Goal: Task Accomplishment & Management: Manage account settings

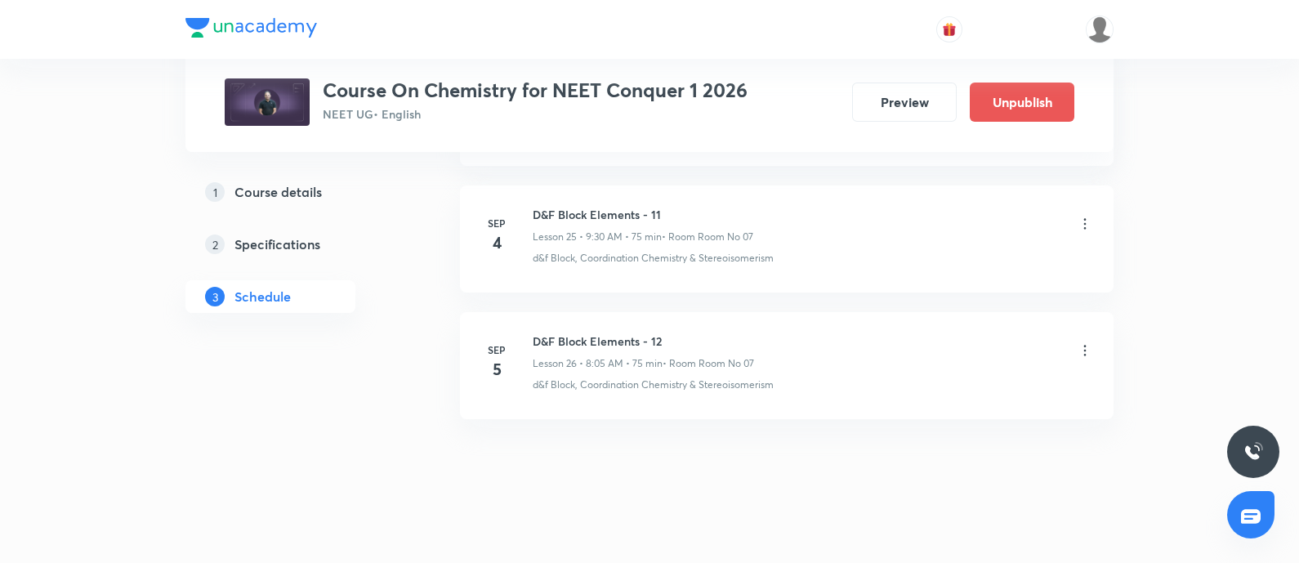
click at [1094, 210] on li "[DATE] D&F Block Elements - 11 Lesson 25 • 9:30 AM • 75 min • Room Room No 07 d…" at bounding box center [787, 239] width 654 height 107
click at [1087, 216] on icon at bounding box center [1085, 224] width 16 height 16
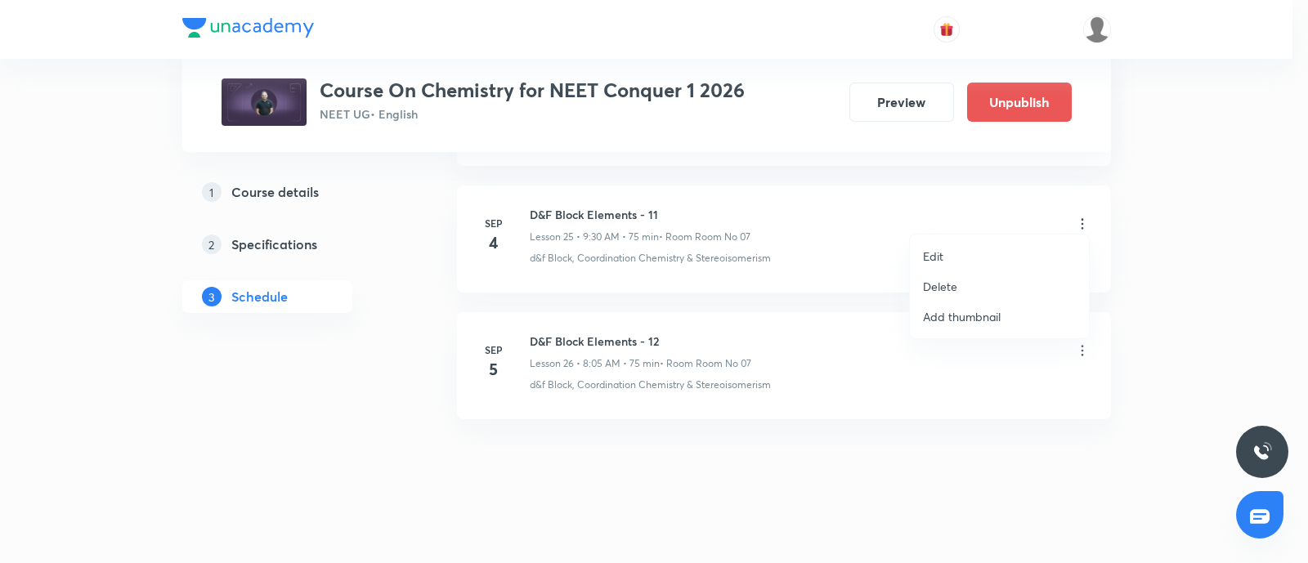
click at [948, 243] on li "Edit" at bounding box center [999, 256] width 179 height 30
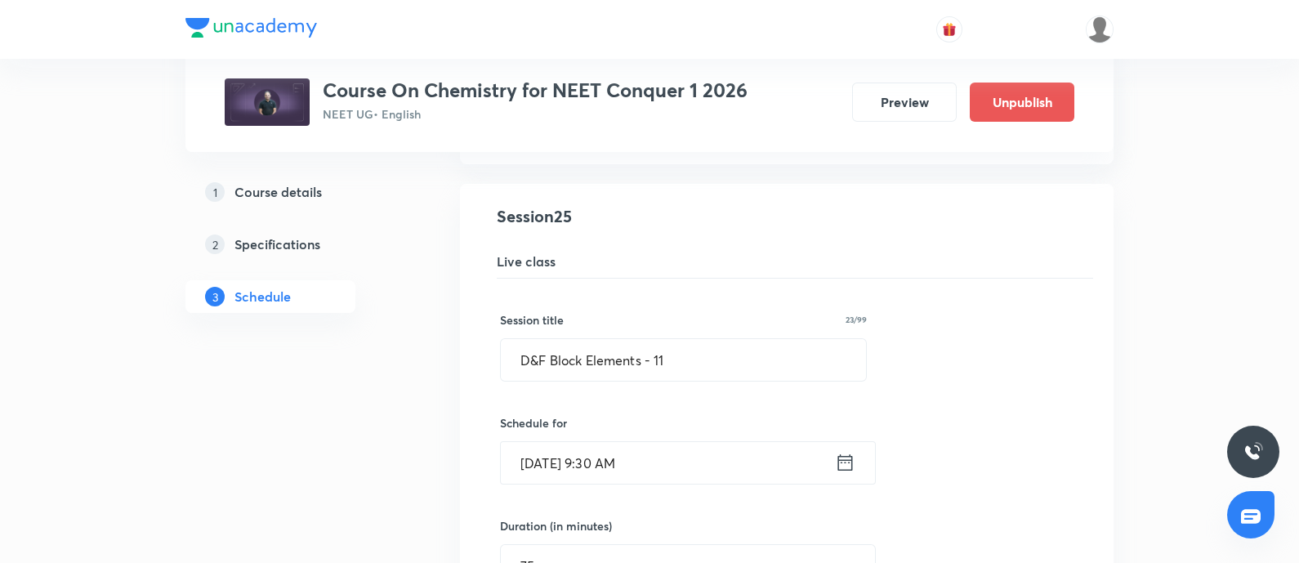
scroll to position [3191, 0]
click at [699, 349] on input "D&F Block Elements - 11" at bounding box center [683, 359] width 365 height 42
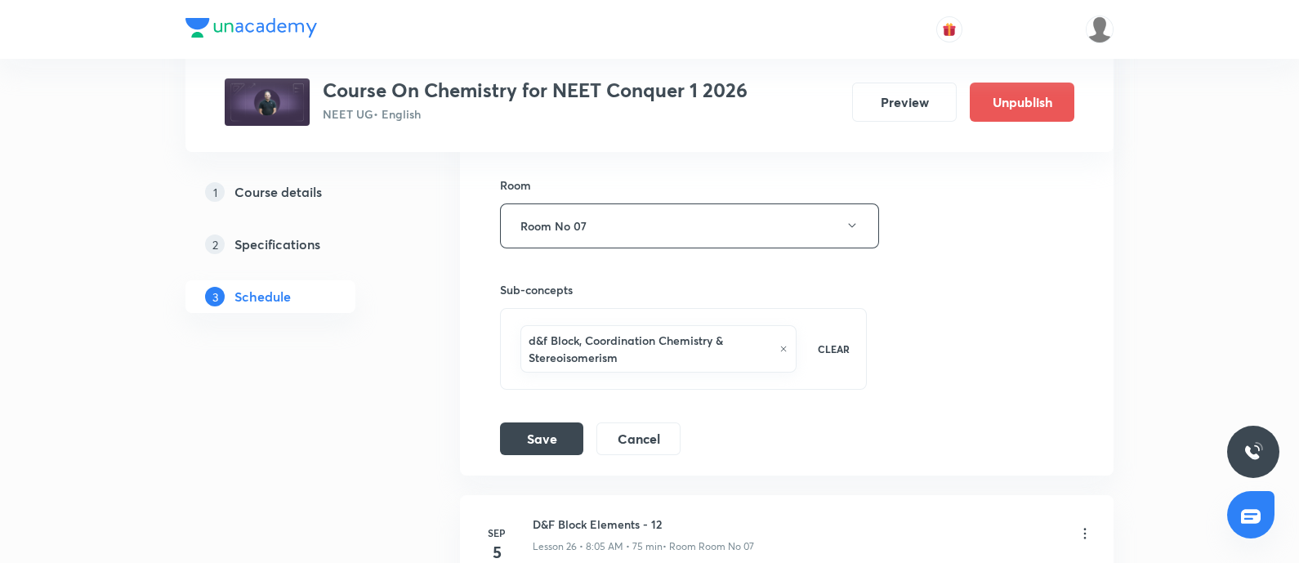
scroll to position [3926, 0]
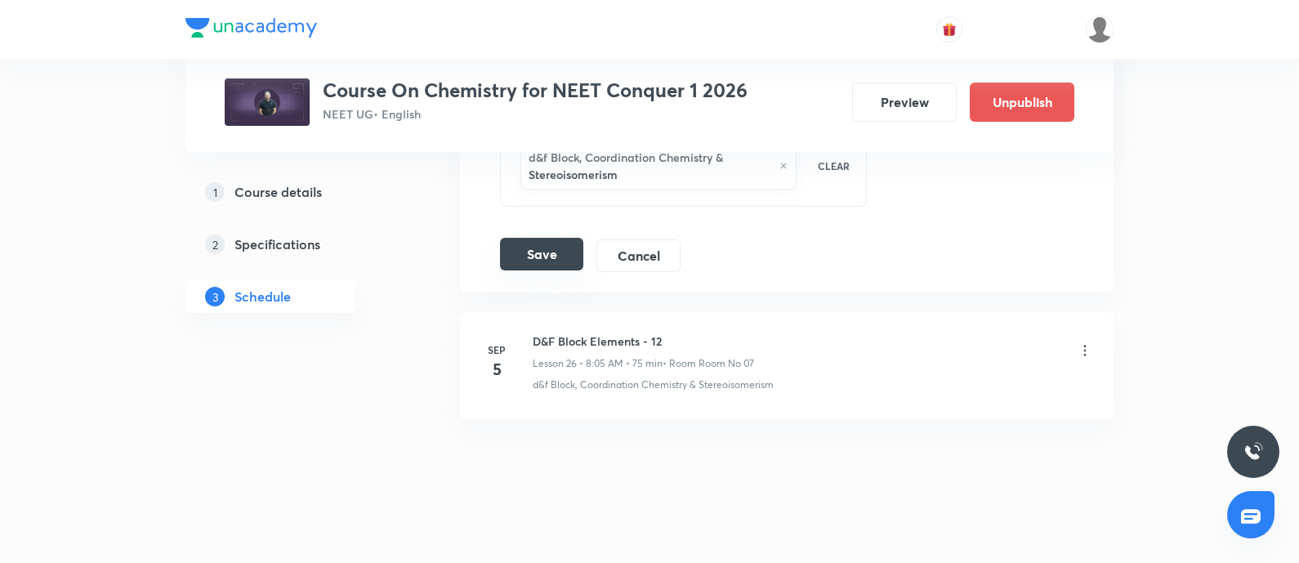
type input "P Block Elements - 01"
click at [537, 244] on button "Save" at bounding box center [541, 254] width 83 height 33
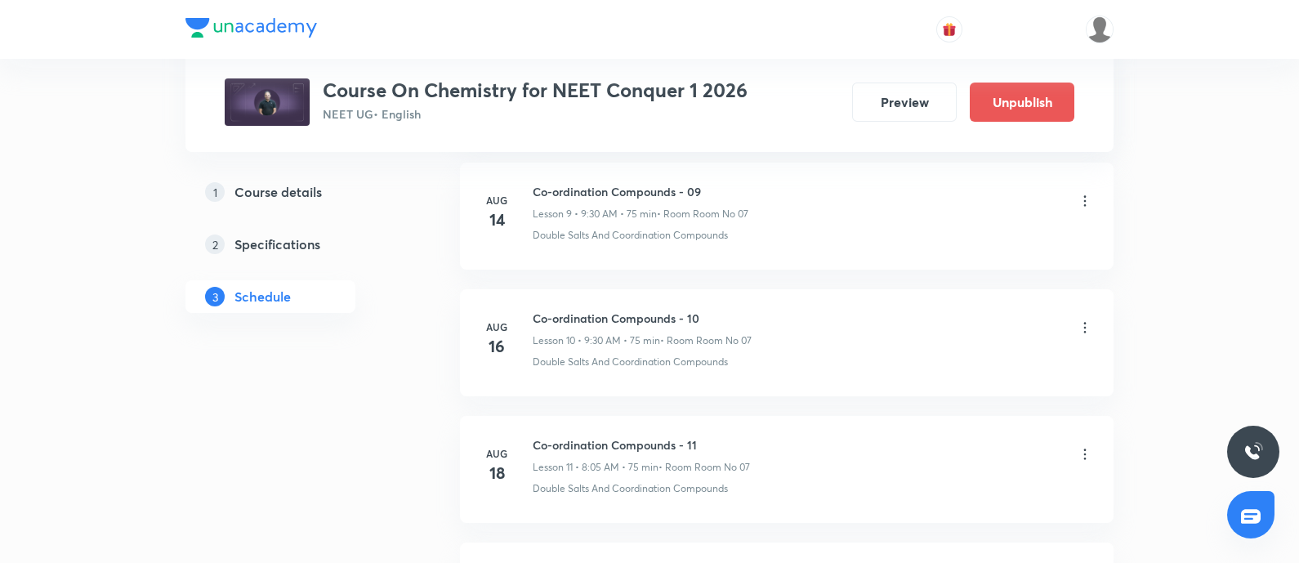
scroll to position [1126, 0]
